Goal: Task Accomplishment & Management: Manage account settings

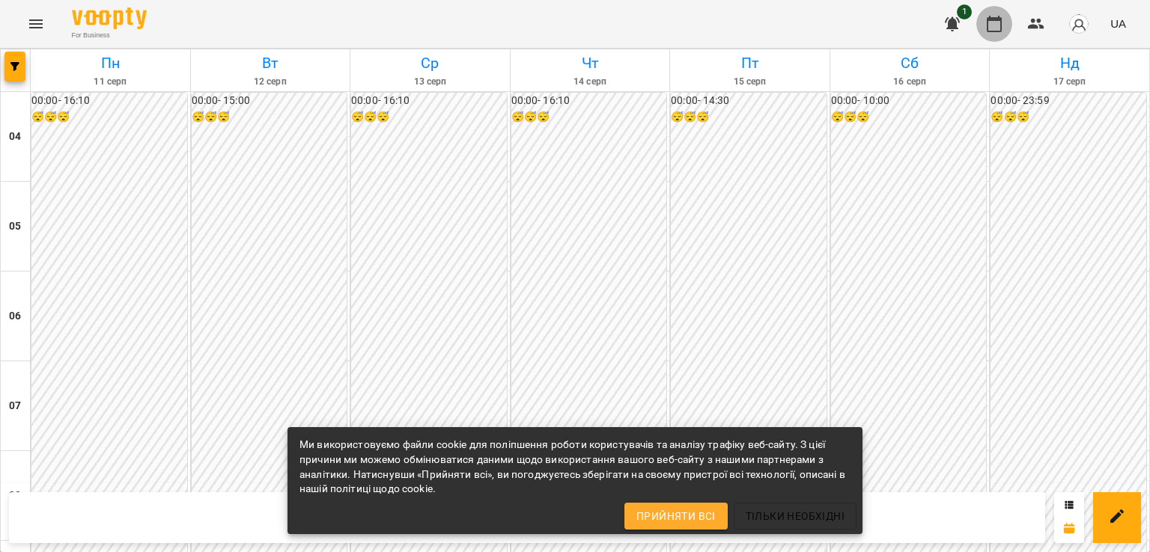
click at [1003, 13] on button "button" at bounding box center [994, 24] width 36 height 36
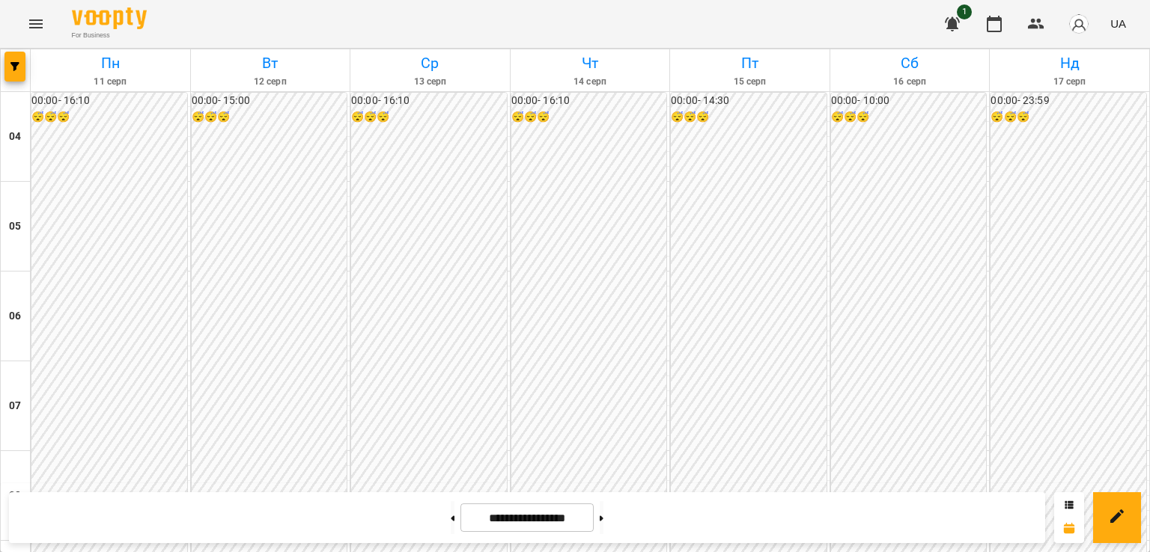
scroll to position [1125, 0]
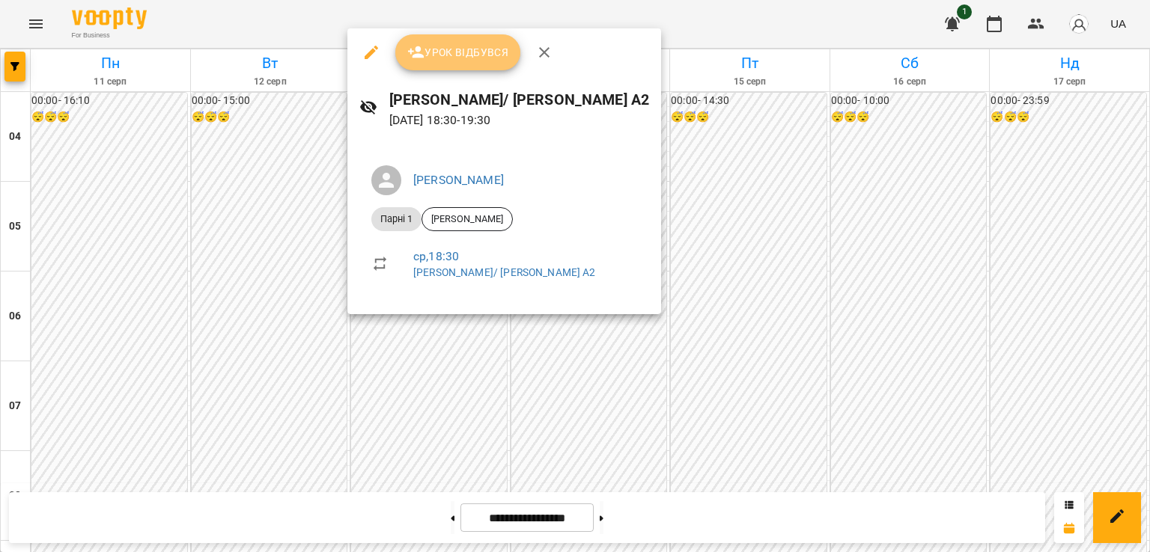
click at [458, 49] on span "Урок відбувся" at bounding box center [458, 52] width 102 height 18
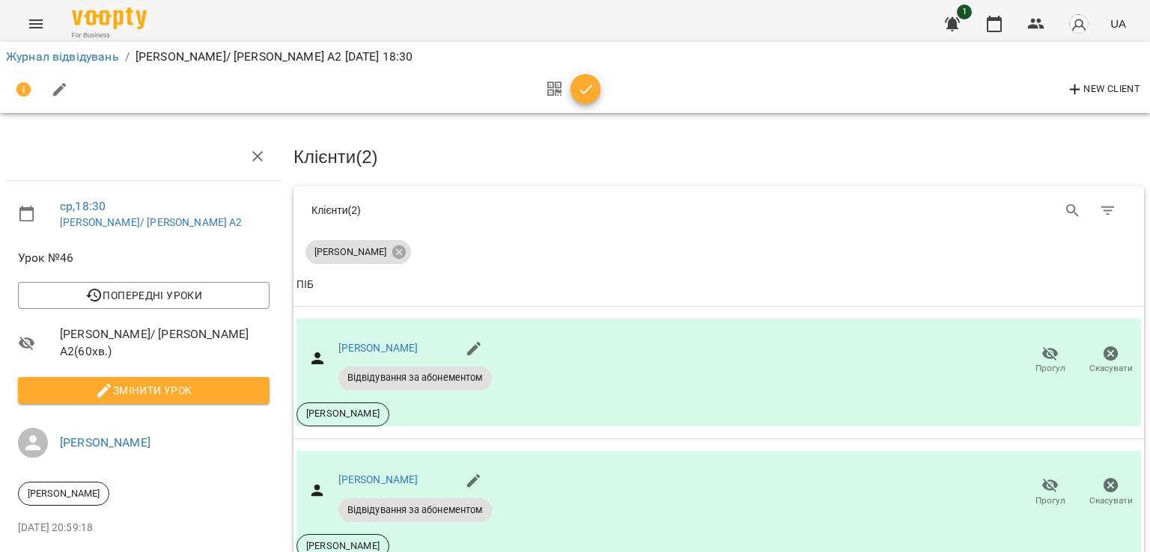
click at [587, 88] on icon "button" at bounding box center [586, 90] width 18 height 18
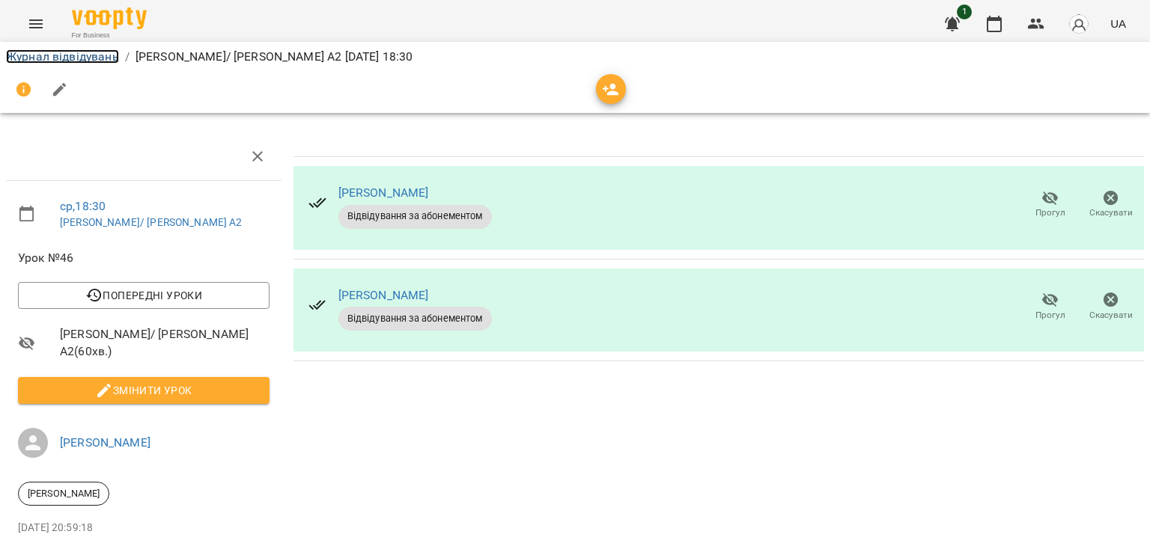
click at [83, 58] on link "Журнал відвідувань" at bounding box center [62, 56] width 113 height 14
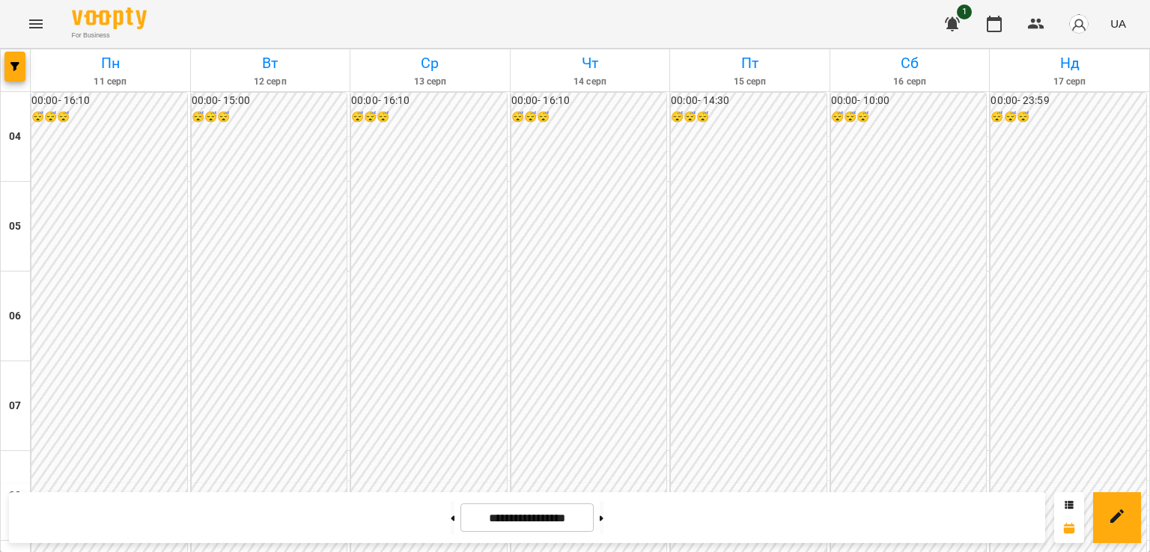
scroll to position [1286, 0]
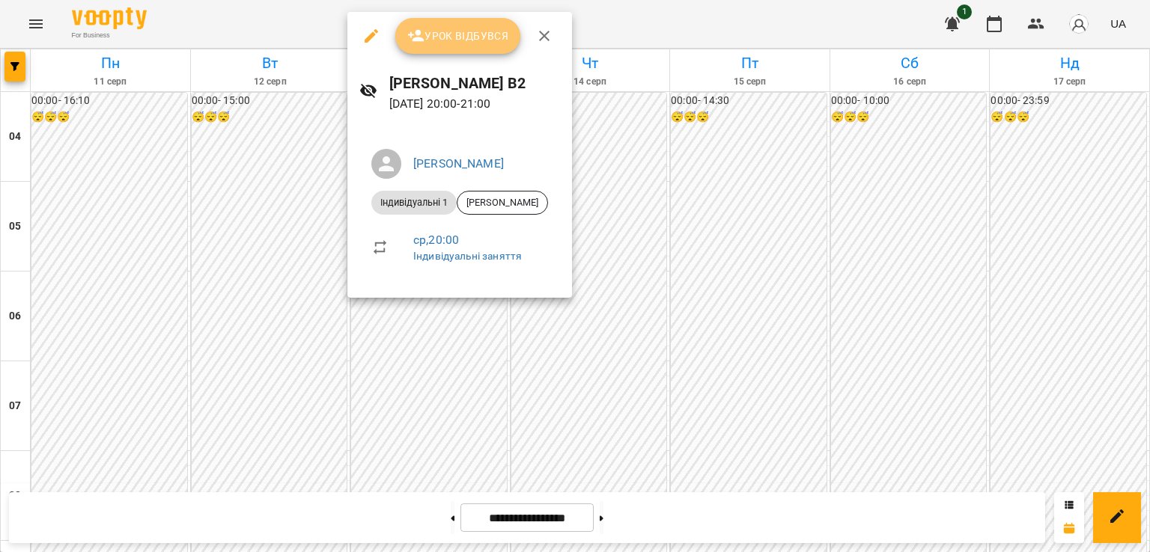
click at [461, 24] on button "Урок відбувся" at bounding box center [458, 36] width 126 height 36
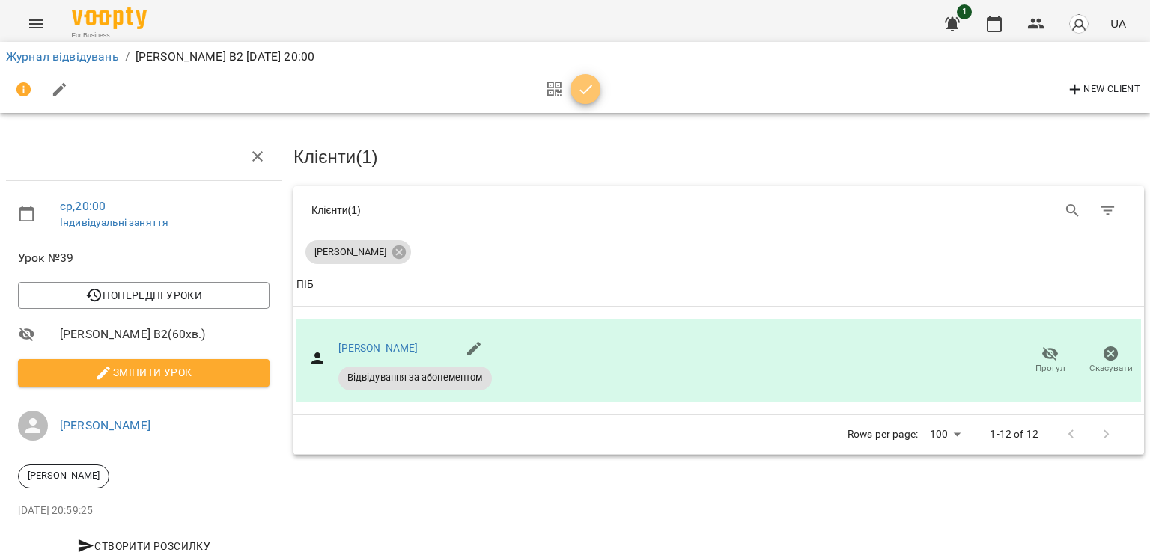
click at [585, 94] on icon "button" at bounding box center [586, 90] width 18 height 18
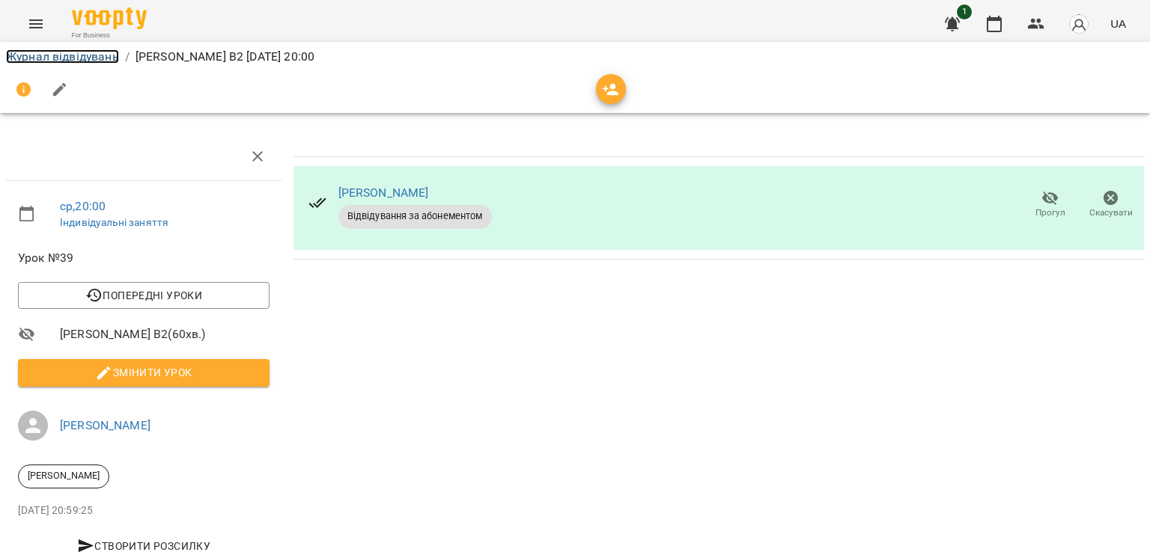
click at [105, 55] on link "Журнал відвідувань" at bounding box center [62, 56] width 113 height 14
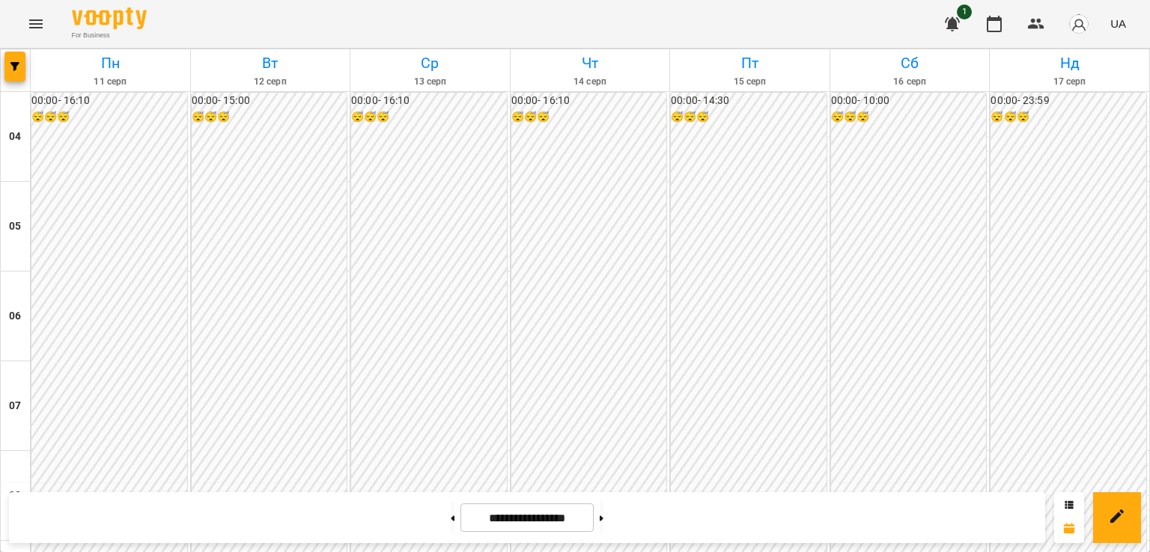
scroll to position [1313, 0]
